Goal: Transaction & Acquisition: Purchase product/service

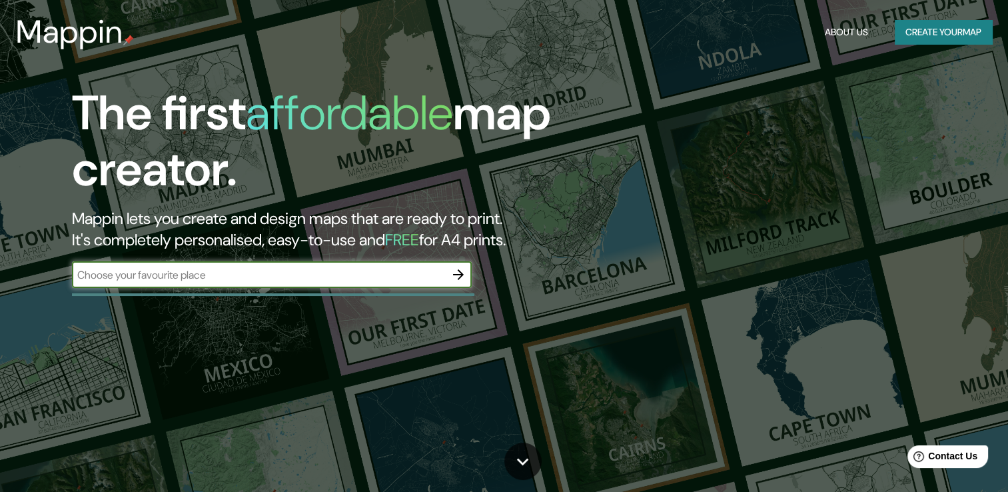
click at [170, 282] on input "text" at bounding box center [258, 274] width 373 height 15
type input "[GEOGRAPHIC_DATA]"
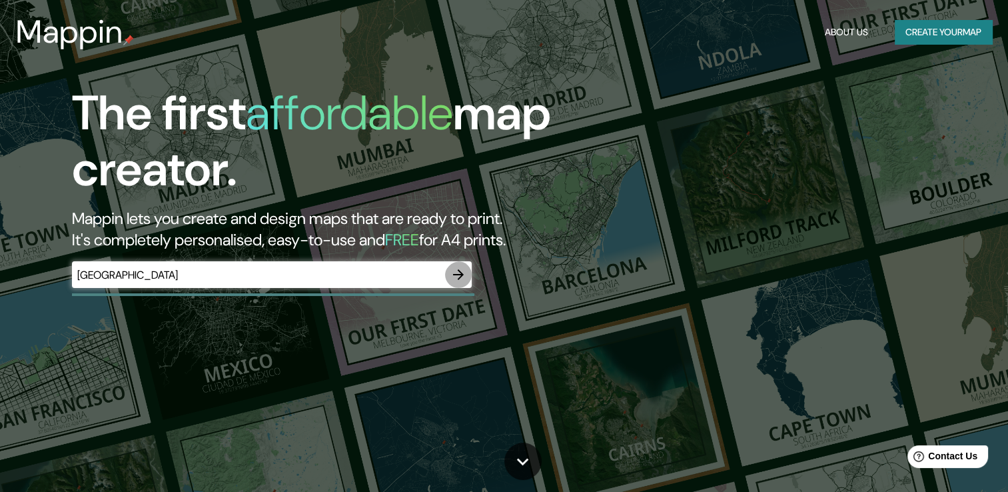
click at [460, 280] on icon "button" at bounding box center [458, 274] width 11 height 11
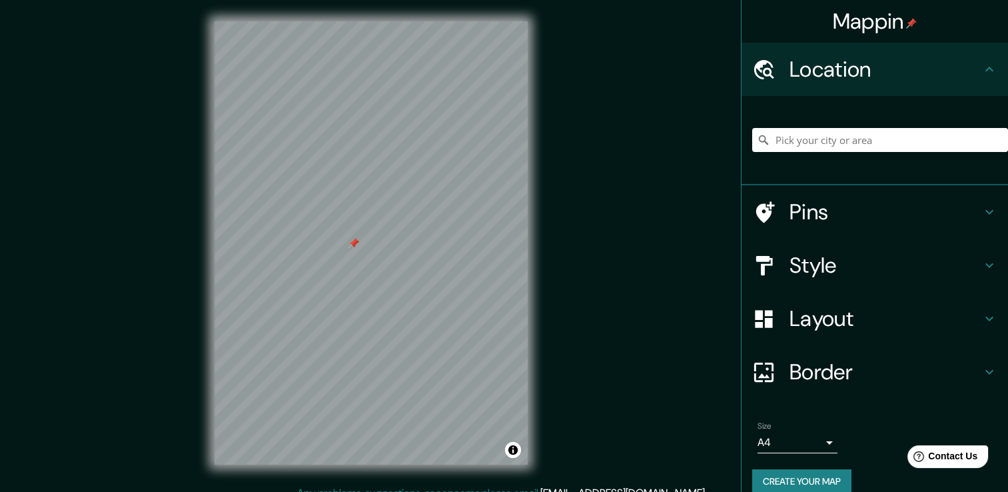
click at [348, 21] on div at bounding box center [371, 21] width 313 height 0
click at [538, 369] on div "© Mapbox © OpenStreetMap Improve this map" at bounding box center [371, 242] width 356 height 485
click at [844, 152] on input "Pick your city or area" at bounding box center [880, 140] width 256 height 24
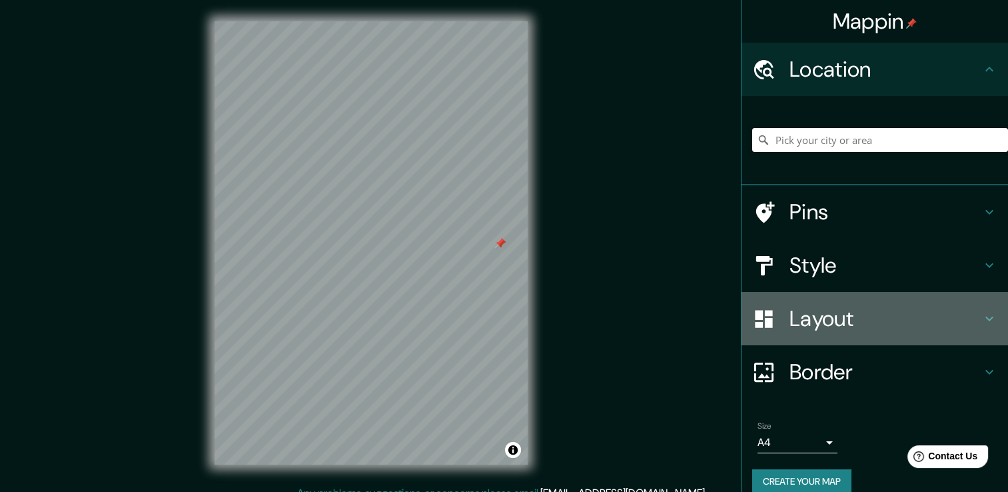
click at [829, 332] on h4 "Layout" at bounding box center [886, 318] width 192 height 27
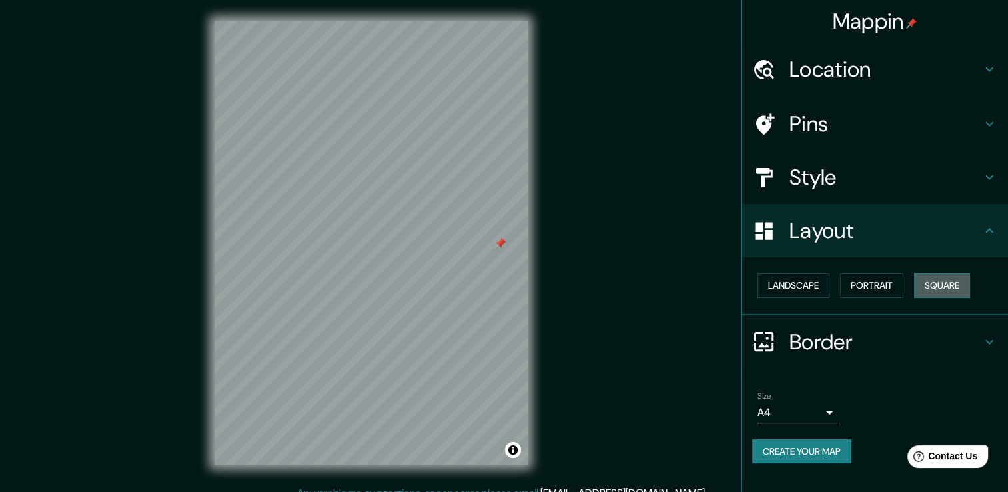
click at [914, 298] on button "Square" at bounding box center [942, 285] width 56 height 25
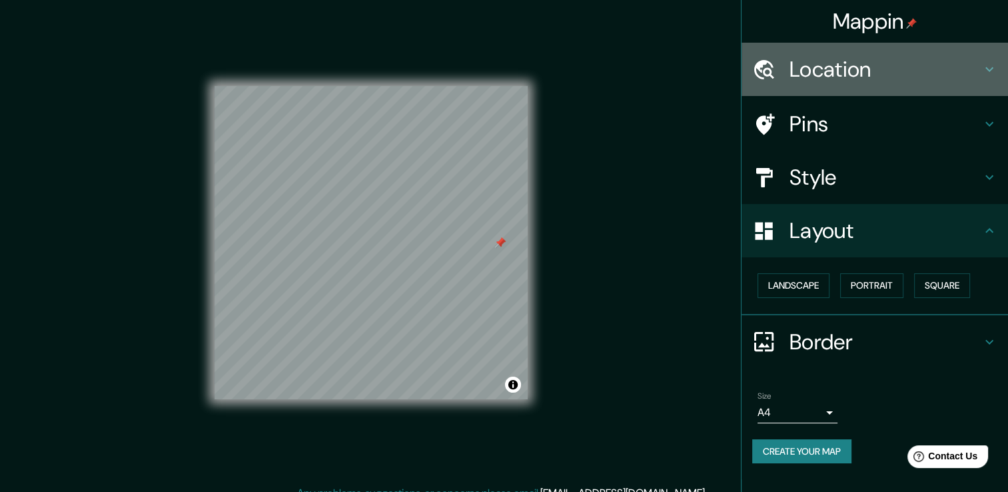
click at [821, 81] on h4 "Location" at bounding box center [886, 69] width 192 height 27
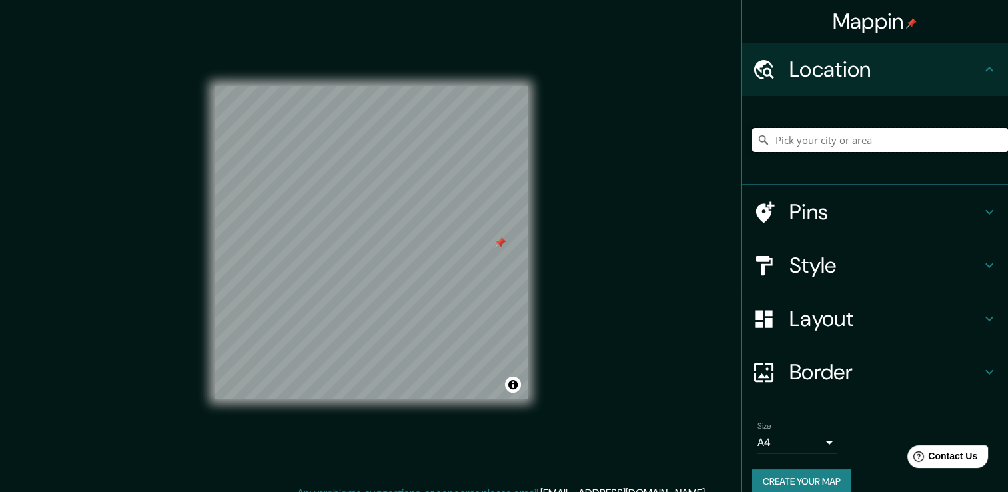
click at [801, 152] on input "Pick your city or area" at bounding box center [880, 140] width 256 height 24
click at [808, 152] on input "[GEOGRAPHIC_DATA], [GEOGRAPHIC_DATA][PERSON_NAME], [GEOGRAPHIC_DATA]" at bounding box center [880, 140] width 256 height 24
click at [962, 152] on input "[GEOGRAPHIC_DATA], [GEOGRAPHIC_DATA][PERSON_NAME], [GEOGRAPHIC_DATA]" at bounding box center [880, 140] width 256 height 24
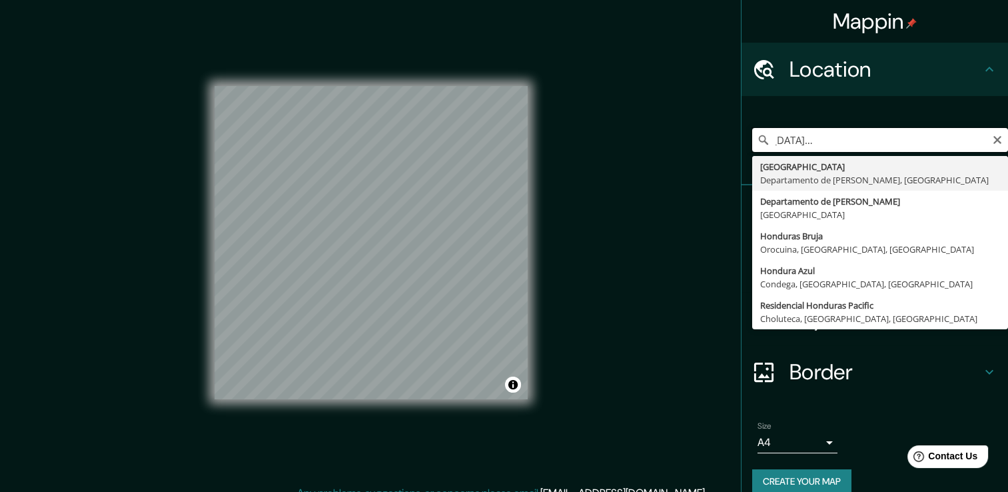
scroll to position [0, 93]
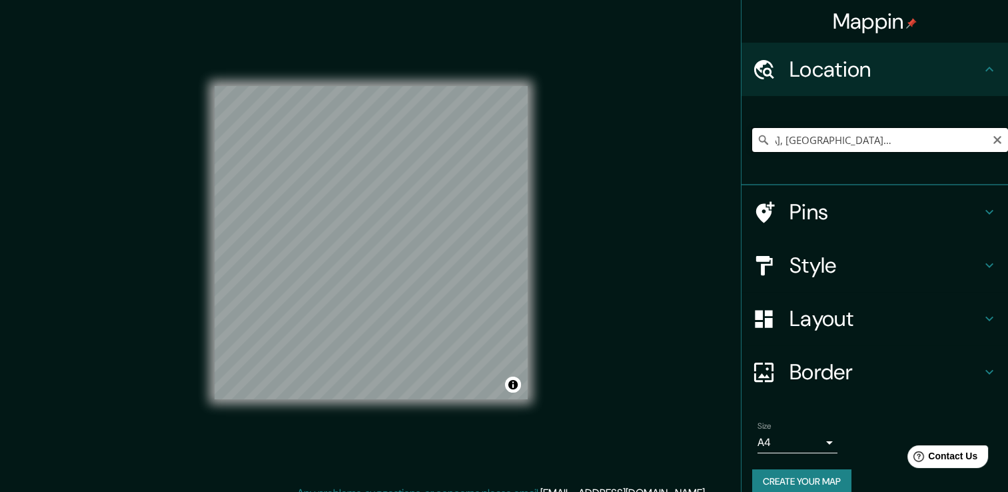
click at [949, 152] on input "[GEOGRAPHIC_DATA], [GEOGRAPHIC_DATA][PERSON_NAME], [GEOGRAPHIC_DATA]" at bounding box center [880, 140] width 256 height 24
click at [891, 152] on input "[GEOGRAPHIC_DATA], [GEOGRAPHIC_DATA][PERSON_NAME], [GEOGRAPHIC_DATA]" at bounding box center [880, 140] width 256 height 24
click at [800, 225] on h4 "Pins" at bounding box center [886, 212] width 192 height 27
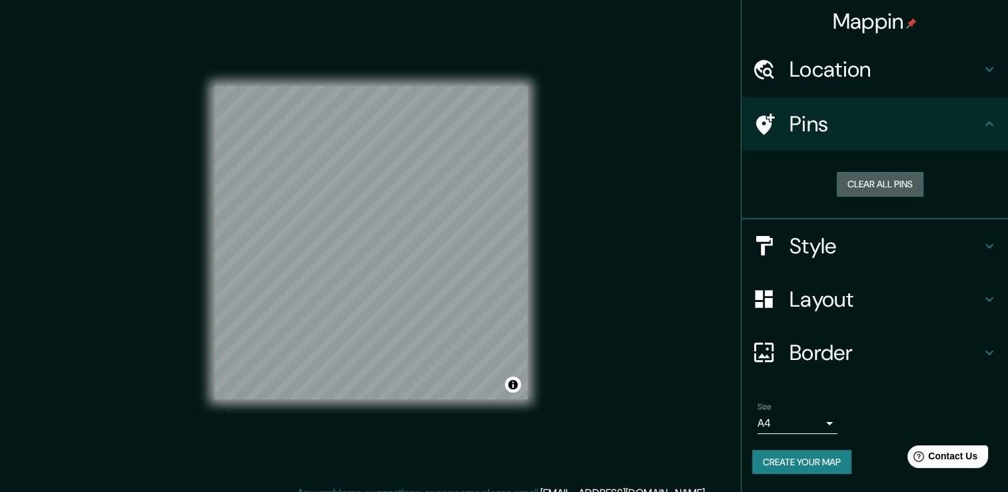
click at [851, 197] on button "Clear all pins" at bounding box center [880, 184] width 87 height 25
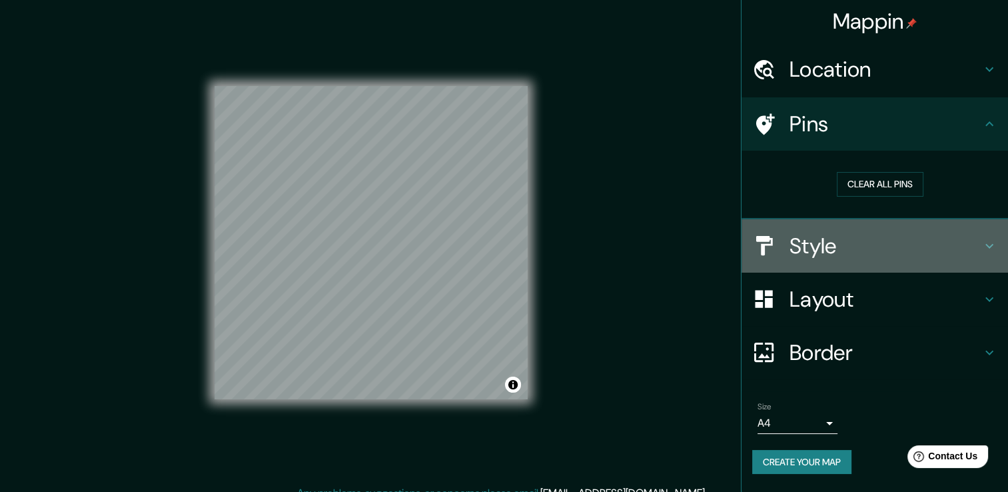
click at [808, 259] on h4 "Style" at bounding box center [886, 246] width 192 height 27
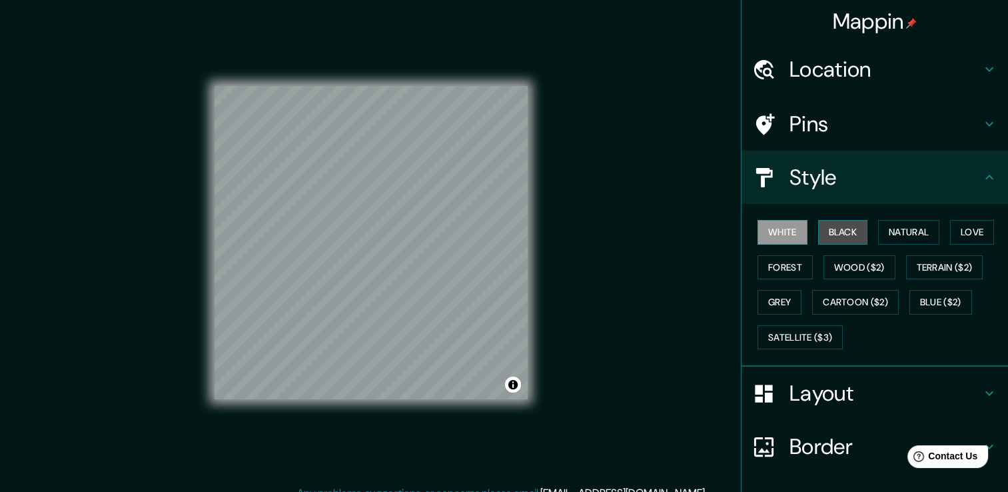
click at [853, 245] on button "Black" at bounding box center [843, 232] width 50 height 25
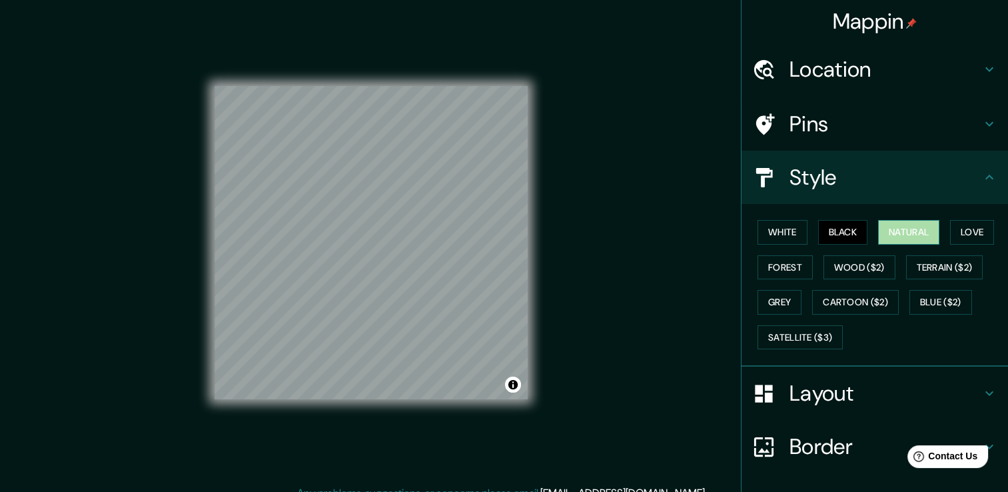
click at [895, 245] on button "Natural" at bounding box center [908, 232] width 61 height 25
click at [813, 280] on button "Forest" at bounding box center [785, 267] width 55 height 25
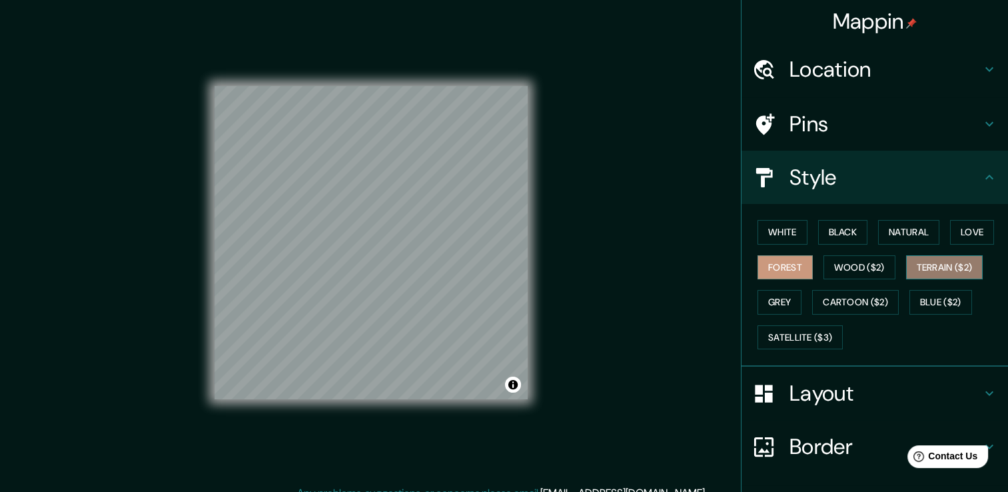
click at [906, 280] on button "Terrain ($2)" at bounding box center [944, 267] width 77 height 25
click at [802, 314] on button "Grey" at bounding box center [780, 302] width 44 height 25
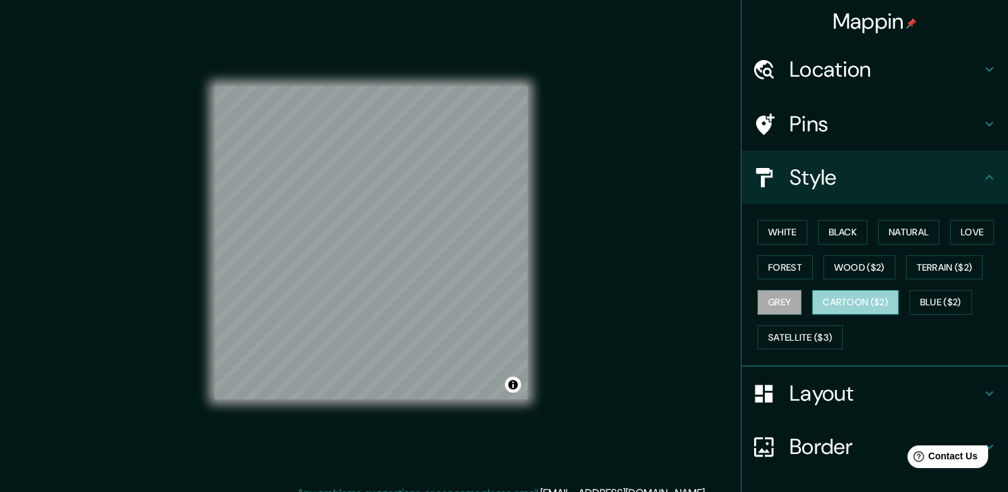
click at [812, 314] on button "Cartoon ($2)" at bounding box center [855, 302] width 87 height 25
click at [802, 314] on button "Grey" at bounding box center [780, 302] width 44 height 25
click at [909, 314] on button "Blue ($2)" at bounding box center [940, 302] width 63 height 25
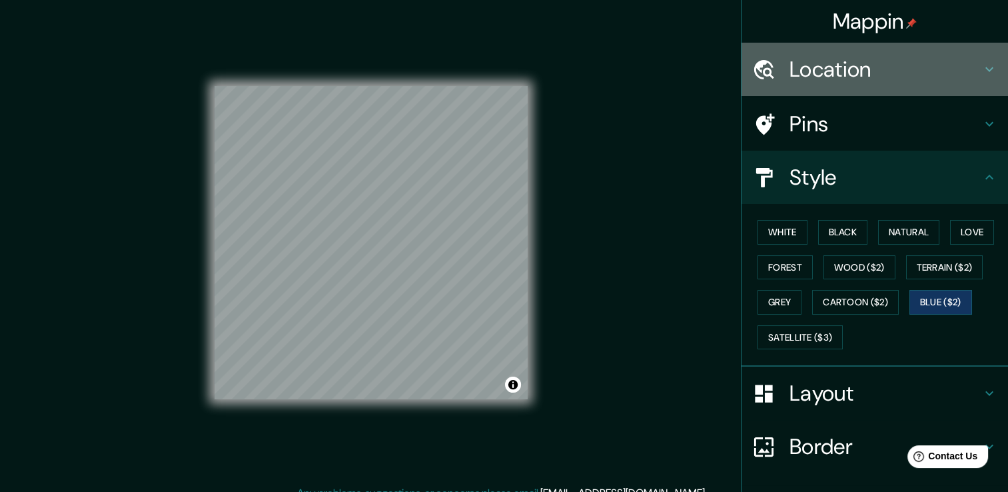
click at [857, 83] on h4 "Location" at bounding box center [886, 69] width 192 height 27
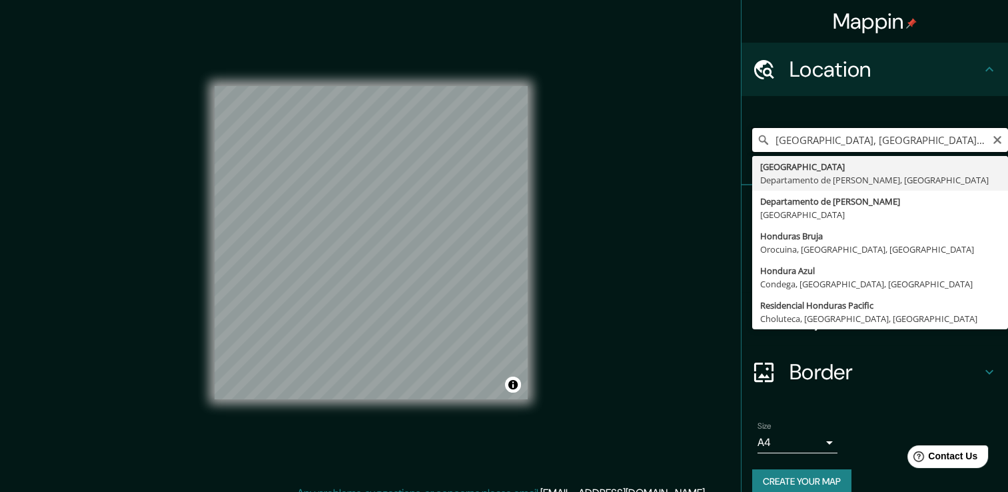
click at [876, 152] on input "[GEOGRAPHIC_DATA], [GEOGRAPHIC_DATA][PERSON_NAME], [GEOGRAPHIC_DATA]" at bounding box center [880, 140] width 256 height 24
type input "Departamento de [PERSON_NAME], [GEOGRAPHIC_DATA]"
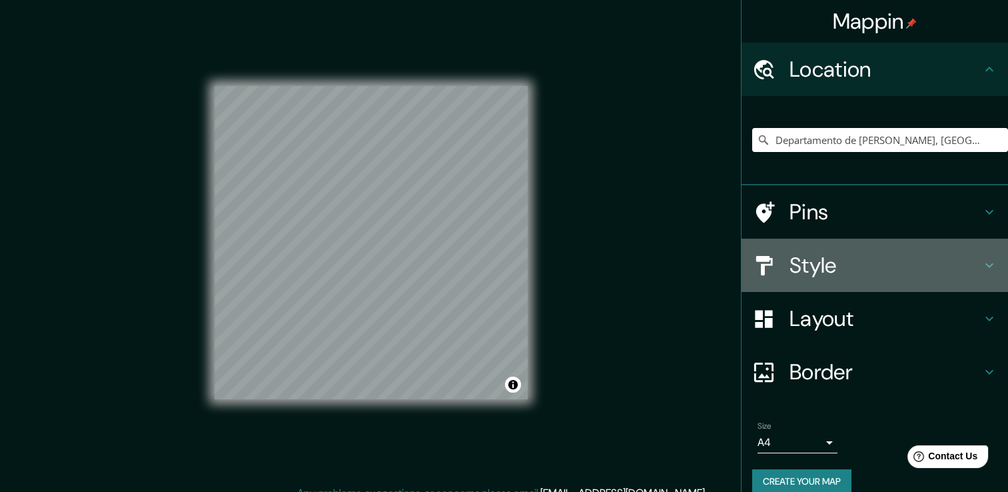
click at [835, 278] on h4 "Style" at bounding box center [886, 265] width 192 height 27
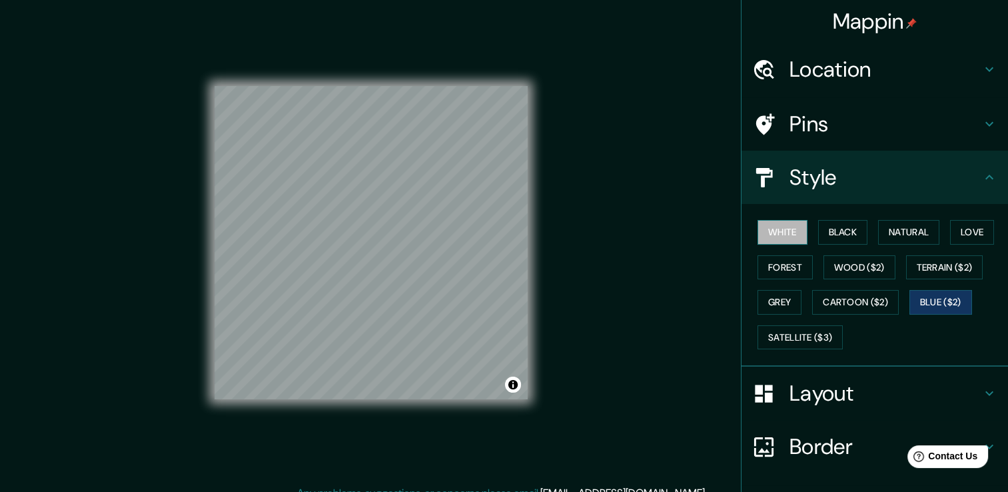
click at [773, 245] on button "White" at bounding box center [783, 232] width 50 height 25
click at [835, 245] on button "Black" at bounding box center [843, 232] width 50 height 25
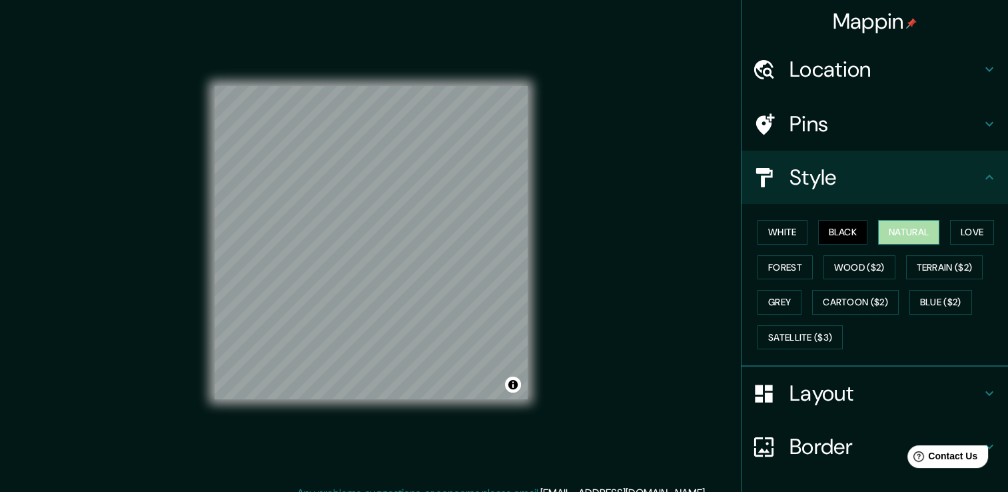
click at [922, 245] on button "Natural" at bounding box center [908, 232] width 61 height 25
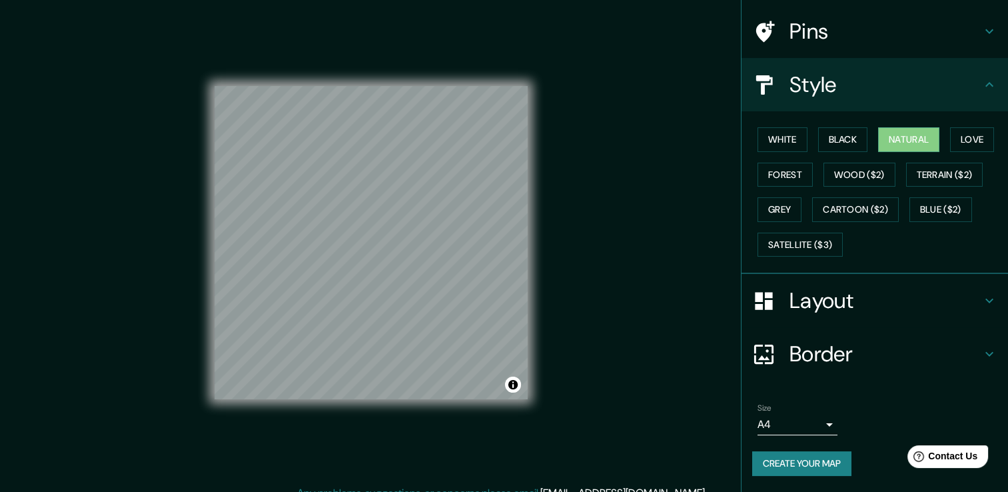
scroll to position [192, 0]
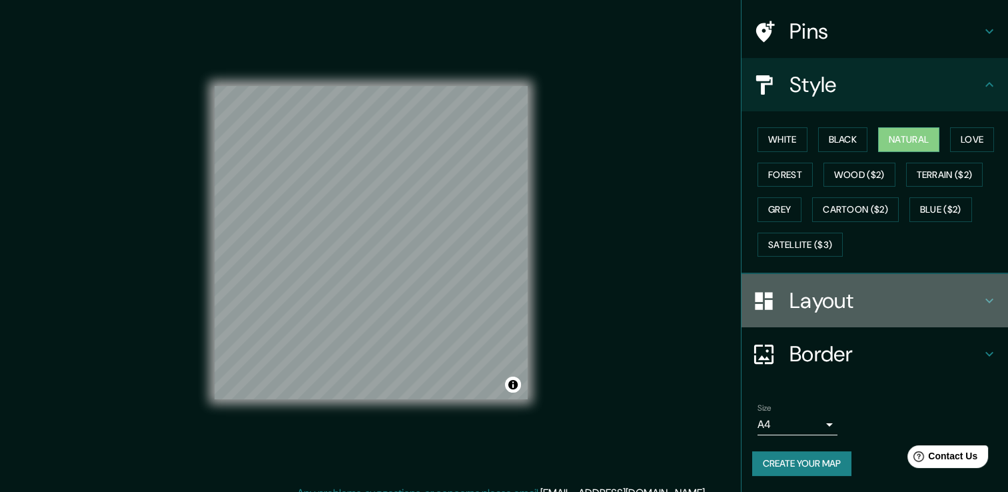
click at [790, 292] on h4 "Layout" at bounding box center [886, 300] width 192 height 27
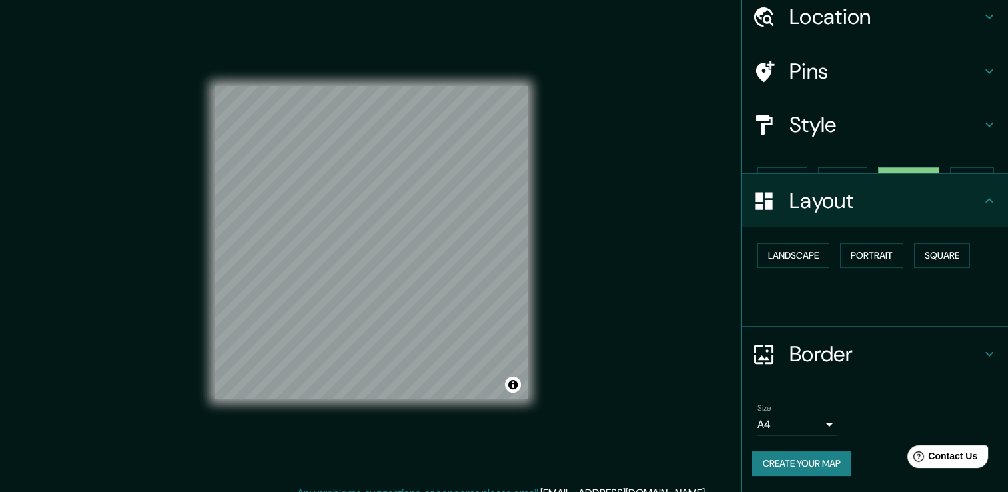
scroll to position [97, 0]
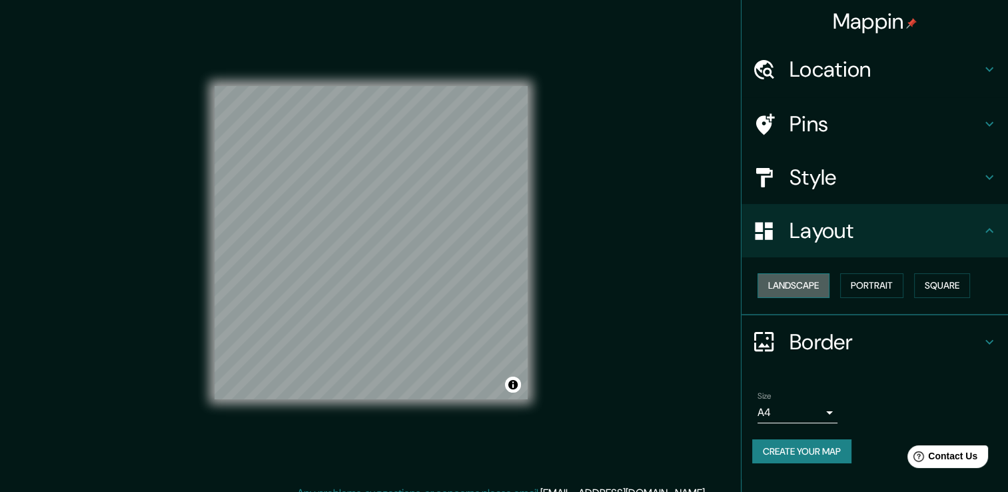
click at [805, 273] on button "Landscape" at bounding box center [794, 285] width 72 height 25
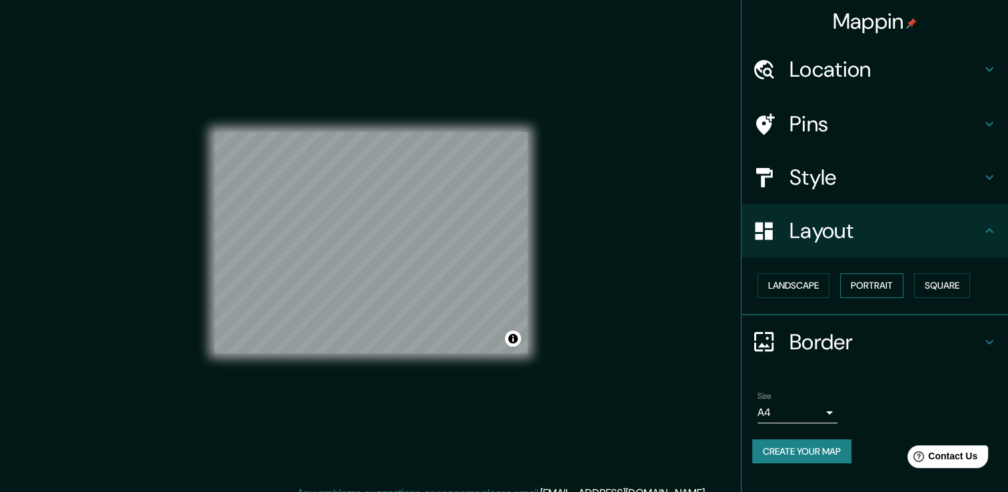
drag, startPoint x: 842, startPoint y: 241, endPoint x: 855, endPoint y: 241, distance: 13.3
click at [855, 268] on div "Landscape [GEOGRAPHIC_DATA]" at bounding box center [880, 285] width 256 height 35
click at [855, 273] on button "Portrait" at bounding box center [871, 285] width 63 height 25
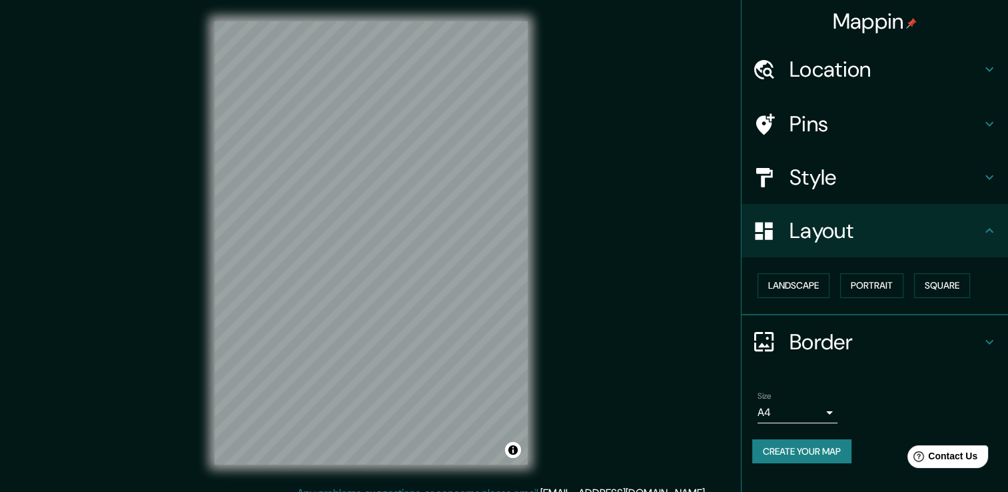
scroll to position [0, 0]
